Goal: Information Seeking & Learning: Learn about a topic

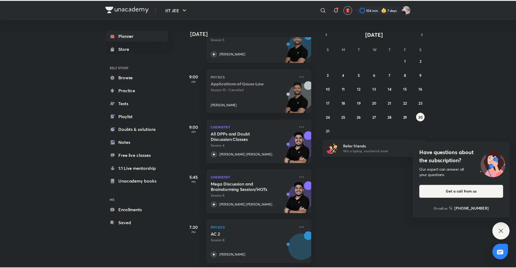
scroll to position [103, 0]
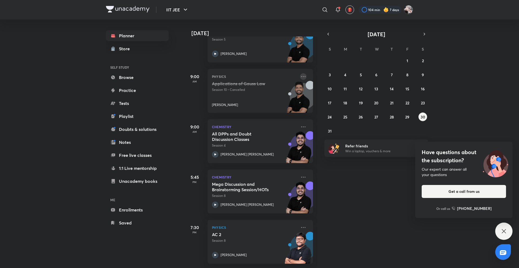
click at [300, 74] on icon at bounding box center [303, 76] width 6 height 6
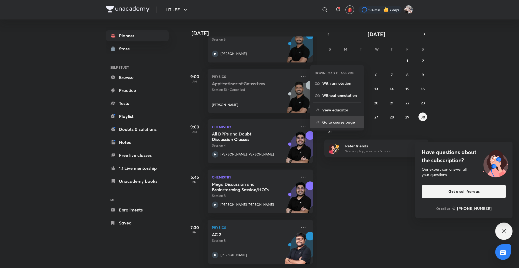
click at [334, 122] on p "Go to course page" at bounding box center [340, 122] width 37 height 6
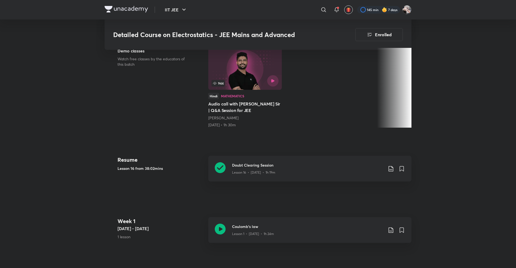
scroll to position [164, 0]
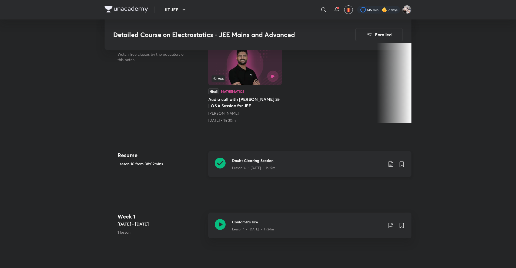
click at [245, 157] on h3 "Doubt Clearing Session" at bounding box center [307, 160] width 151 height 6
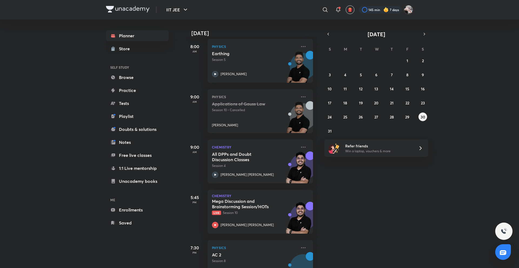
scroll to position [103, 0]
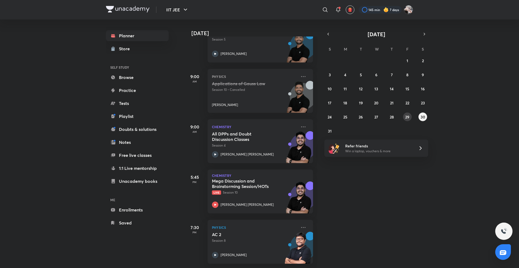
click at [407, 113] on button "29" at bounding box center [407, 116] width 9 height 9
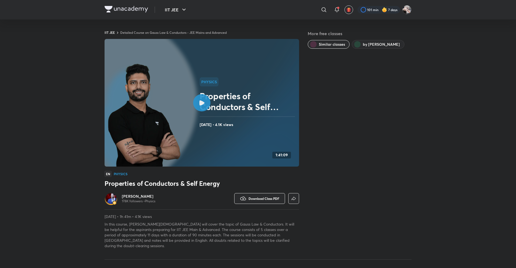
click at [181, 95] on img at bounding box center [144, 116] width 73 height 106
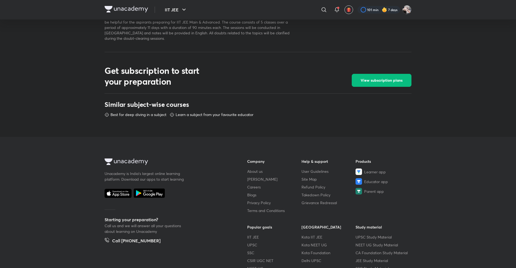
scroll to position [234, 0]
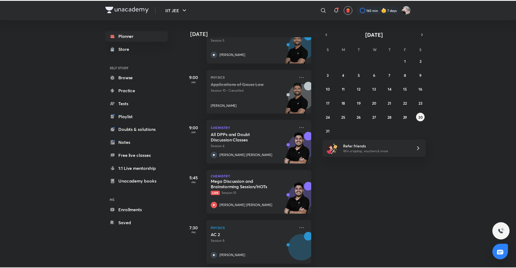
scroll to position [103, 0]
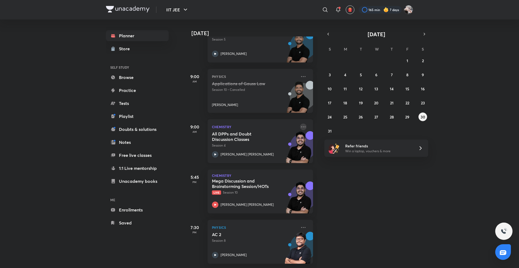
click at [300, 123] on icon at bounding box center [303, 126] width 6 height 6
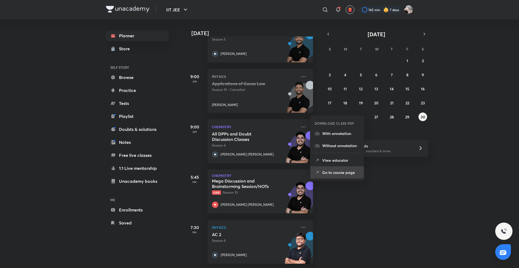
click at [331, 167] on li "Go to course page" at bounding box center [336, 172] width 53 height 12
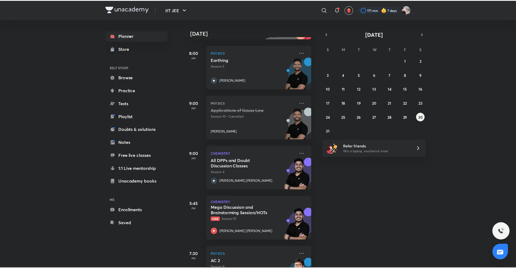
scroll to position [103, 0]
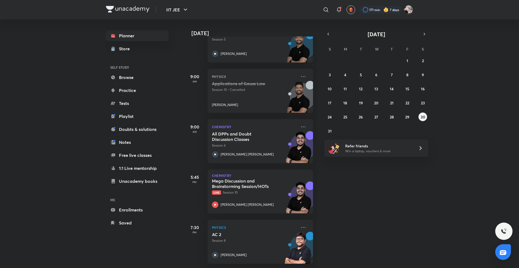
drag, startPoint x: 378, startPoint y: 95, endPoint x: 382, endPoint y: 99, distance: 5.9
click at [379, 95] on div "27 28 29 30 31 1 2 3 4 5 6 7 8 9 10 11 12 13 14 15 16 17 18 19 20 21 22 23 24 2…" at bounding box center [376, 95] width 104 height 79
click at [386, 103] on div "27 28 29 30 31 1 2 3 4 5 6 7 8 9 10 11 12 13 14 15 16 17 18 19 20 21 22 23 24 2…" at bounding box center [376, 95] width 104 height 79
click at [392, 103] on abbr "21" at bounding box center [392, 102] width 4 height 5
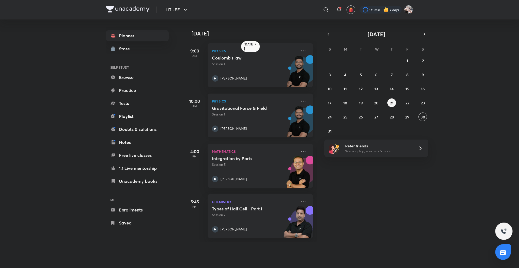
click at [295, 100] on div "Physics Gravitational Force & Field Session 1 Prateek Jain" at bounding box center [259, 115] width 105 height 44
click at [300, 99] on icon at bounding box center [303, 101] width 6 height 6
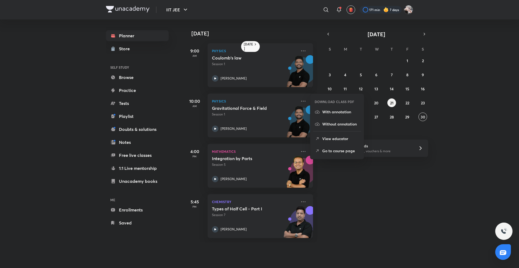
click at [338, 147] on li "Go to course page" at bounding box center [336, 150] width 53 height 12
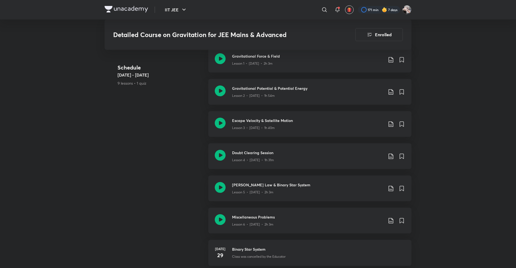
scroll to position [162, 0]
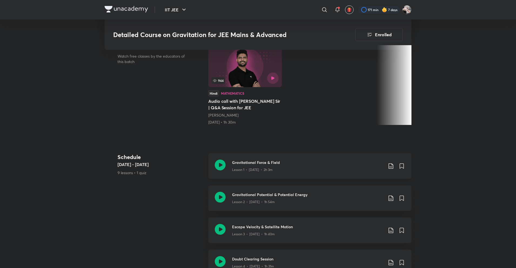
click at [251, 167] on p "Lesson 1 • Jul 10 • 2h 3m" at bounding box center [252, 169] width 41 height 5
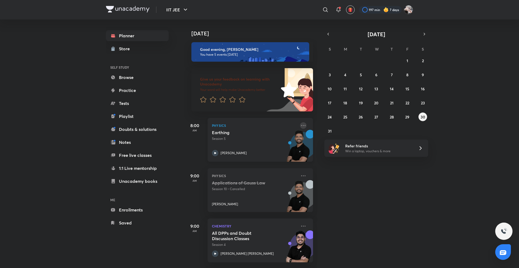
click at [300, 124] on icon at bounding box center [303, 125] width 6 height 6
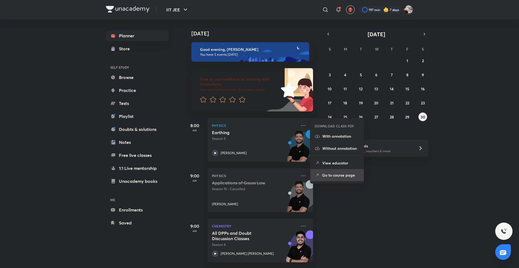
click at [341, 174] on p "Go to course page" at bounding box center [340, 175] width 37 height 6
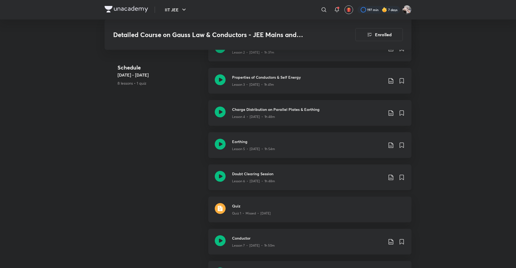
scroll to position [427, 0]
